Goal: Navigation & Orientation: Find specific page/section

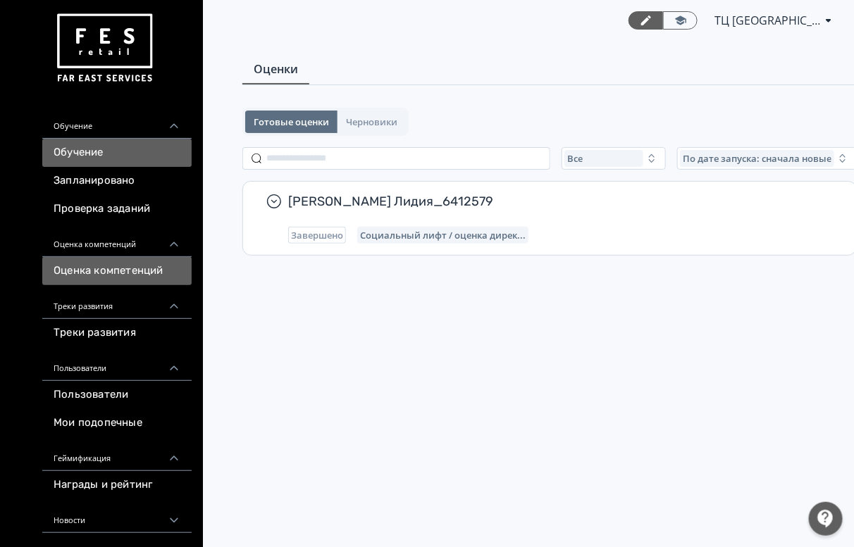
click at [111, 144] on link "Обучение" at bounding box center [116, 153] width 149 height 28
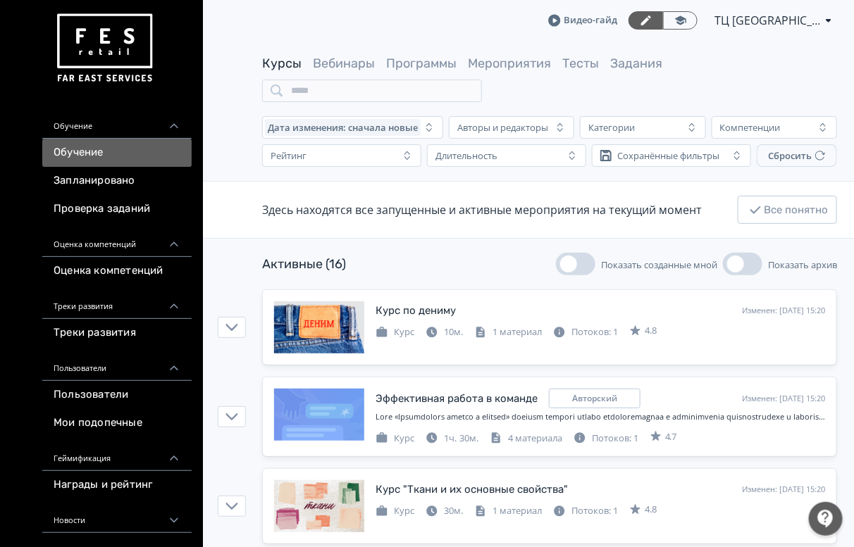
click at [604, 63] on div "Курсы Вебинары Программы Мероприятия Тесты Задания" at bounding box center [462, 64] width 400 height 18
click at [612, 64] on link "Задания" at bounding box center [636, 64] width 52 height 16
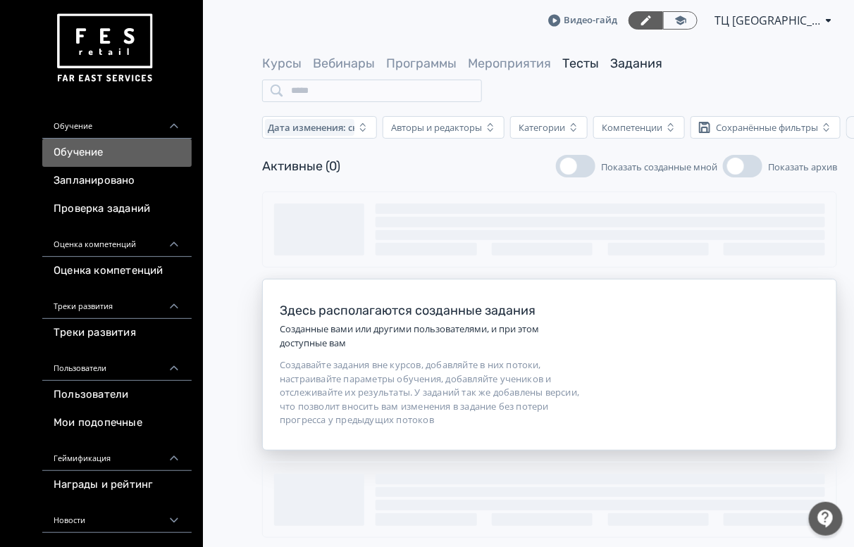
click at [575, 62] on link "Тесты" at bounding box center [580, 64] width 37 height 16
click at [516, 57] on link "Мероприятия" at bounding box center [509, 64] width 83 height 16
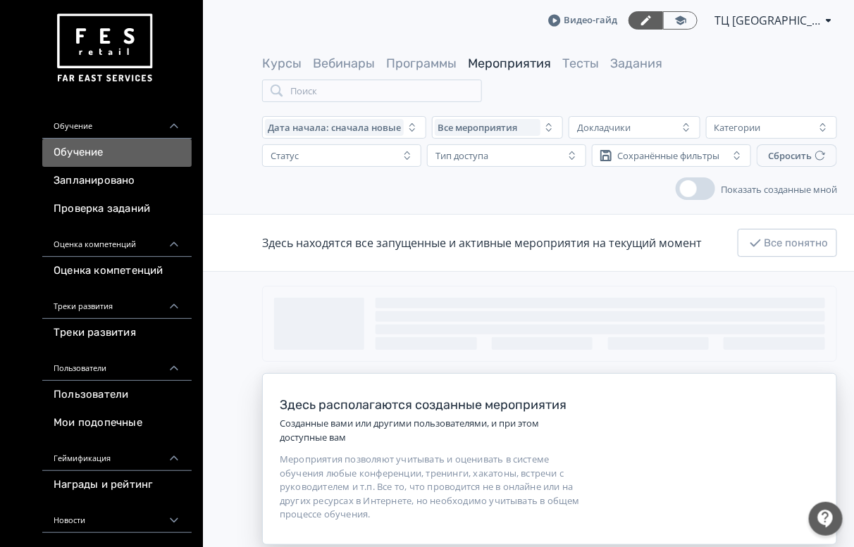
click at [421, 73] on div "Курсы Вебинары Программы Мероприятия Тесты Задания Поиск" at bounding box center [549, 78] width 575 height 47
click at [416, 61] on link "Программы" at bounding box center [421, 64] width 70 height 16
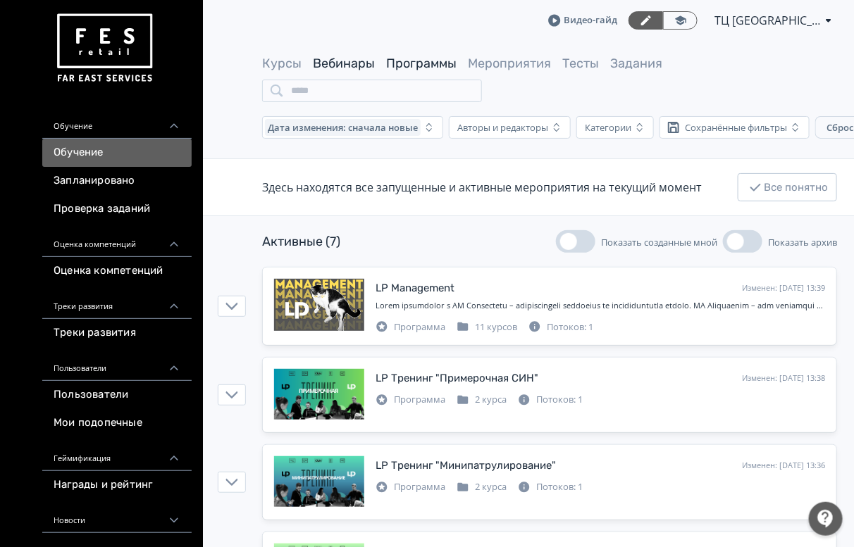
click at [339, 64] on link "Вебинары" at bounding box center [344, 64] width 62 height 16
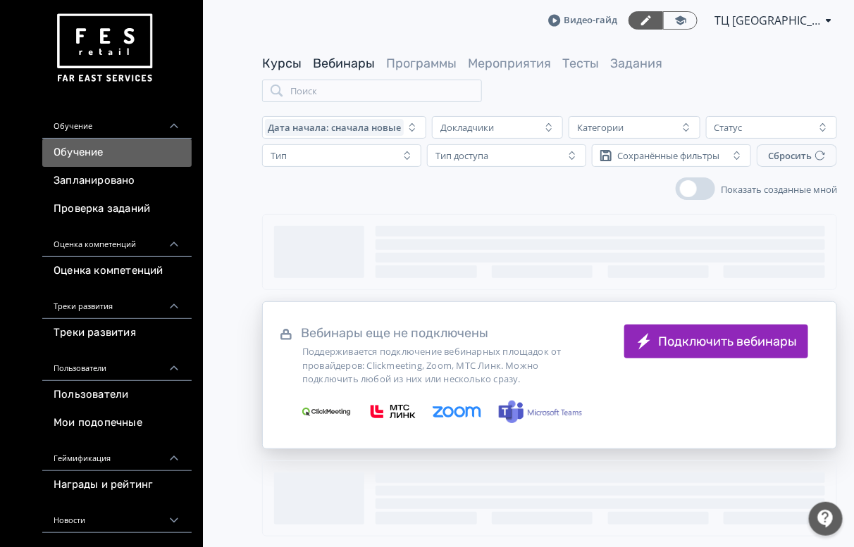
click at [290, 62] on link "Курсы" at bounding box center [281, 64] width 39 height 16
